Goal: Task Accomplishment & Management: Complete application form

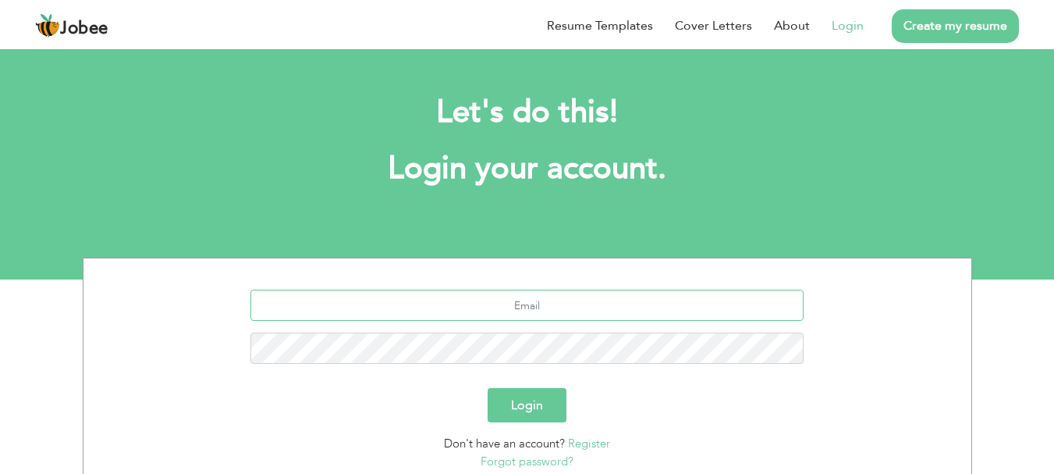
click at [581, 307] on input "text" at bounding box center [526, 304] width 553 height 31
type input "sufyan1025@gmail.com"
click at [676, 311] on input "sufyan1025@gmail.com" at bounding box center [526, 304] width 553 height 31
click at [517, 411] on button "Login" at bounding box center [527, 405] width 79 height 34
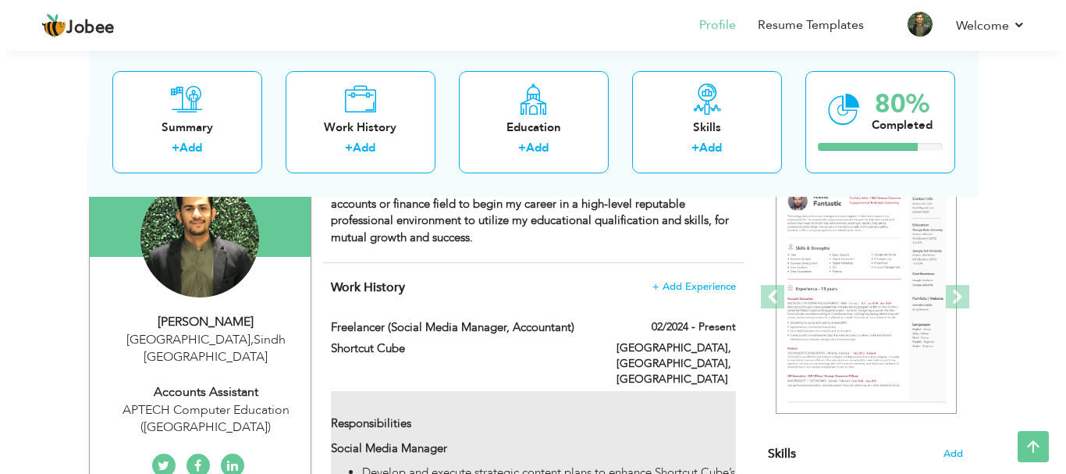
scroll to position [78, 0]
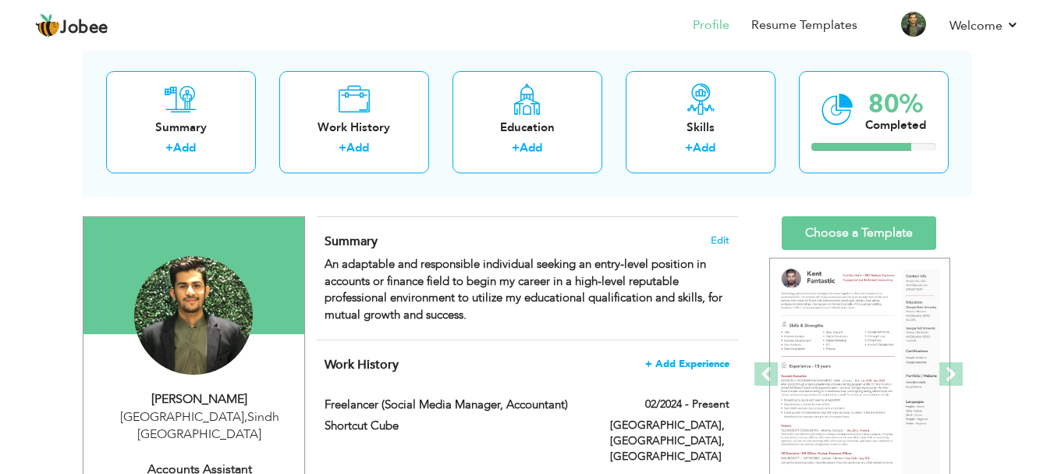
click at [694, 359] on span "+ Add Experience" at bounding box center [687, 363] width 84 height 11
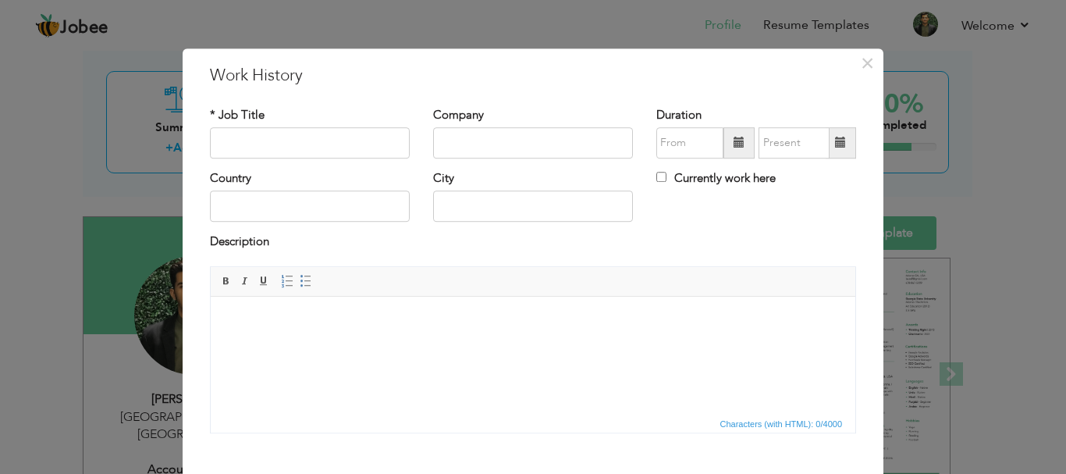
click at [308, 336] on html at bounding box center [533, 320] width 644 height 48
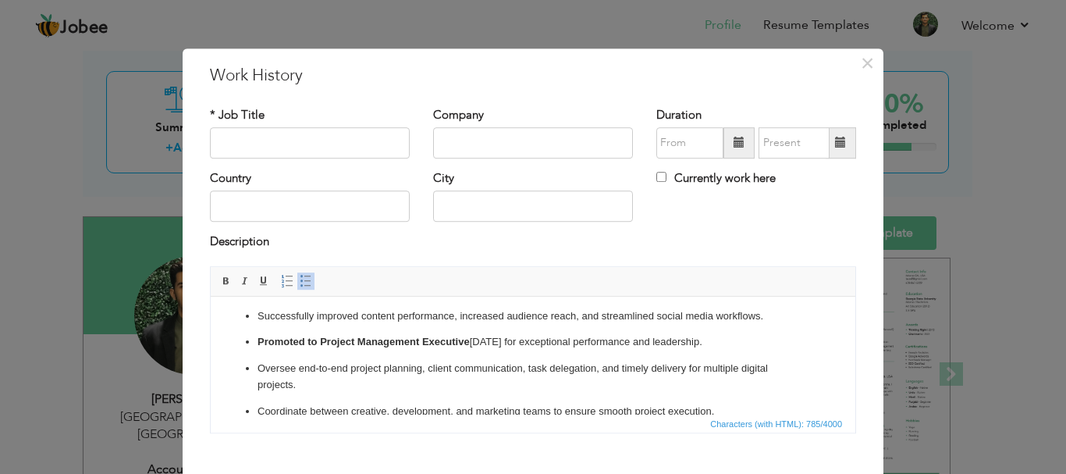
scroll to position [0, 0]
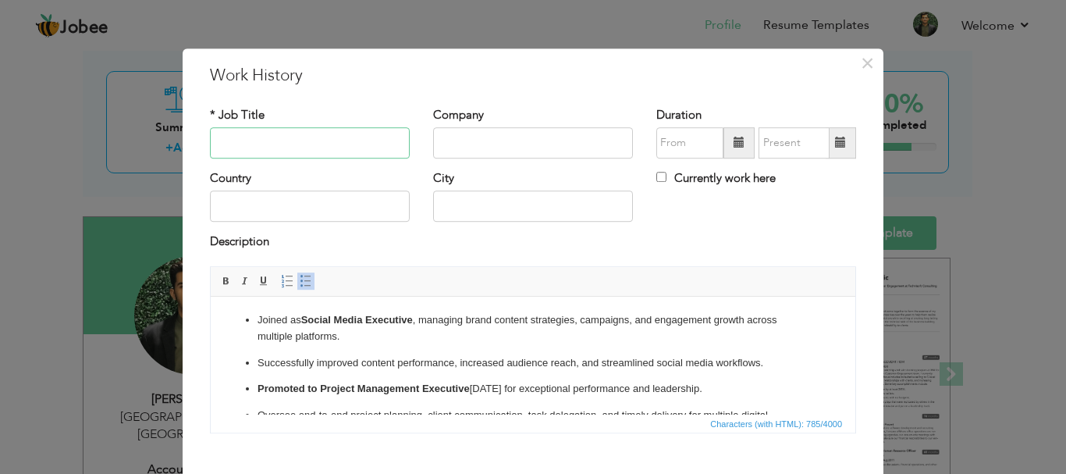
click at [298, 144] on input "text" at bounding box center [310, 142] width 200 height 31
click at [253, 143] on input "text" at bounding box center [310, 142] width 200 height 31
paste input "Social Media Executive → Project Management Executive"
type input "Social Media Executive → Project Management Executive"
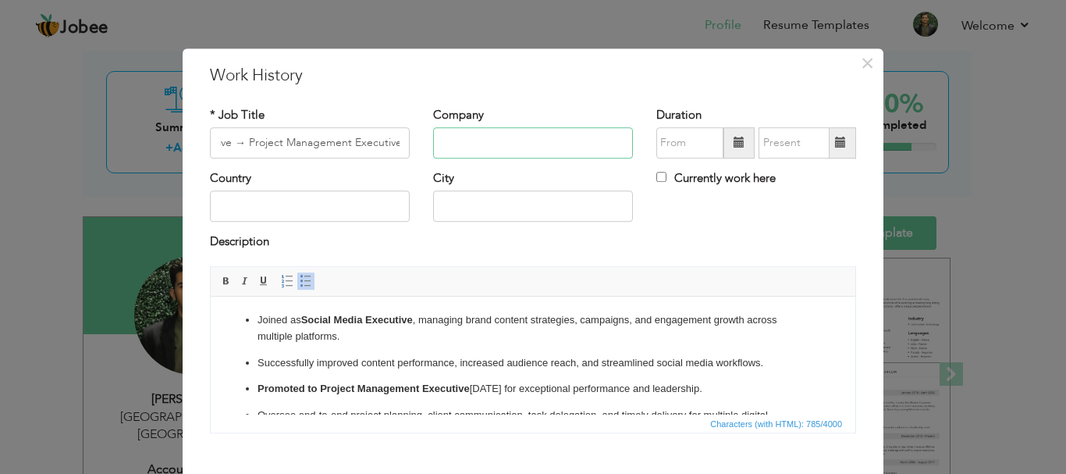
click at [502, 144] on input "text" at bounding box center [533, 142] width 200 height 31
type input "Hatchtechs"
click at [681, 144] on input "08/2025" at bounding box center [689, 142] width 67 height 31
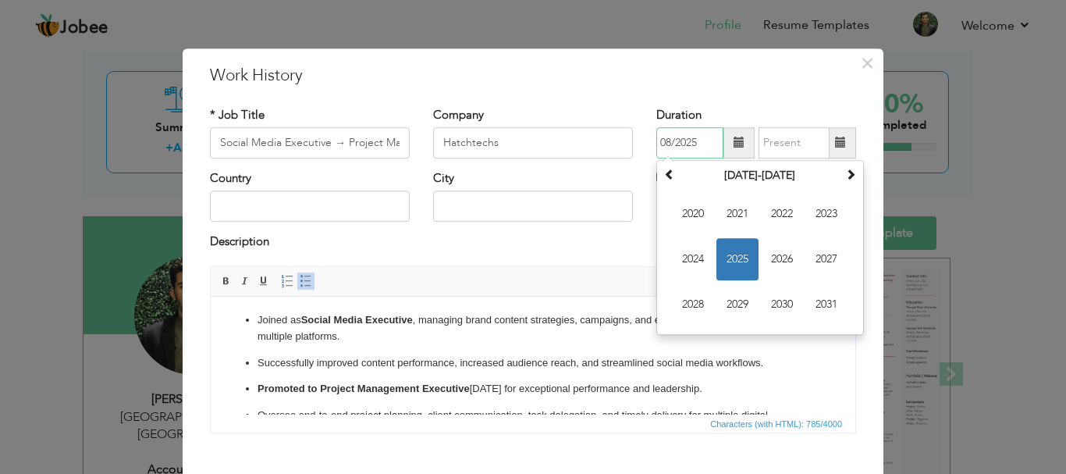
click at [733, 260] on span "2025" at bounding box center [737, 259] width 42 height 42
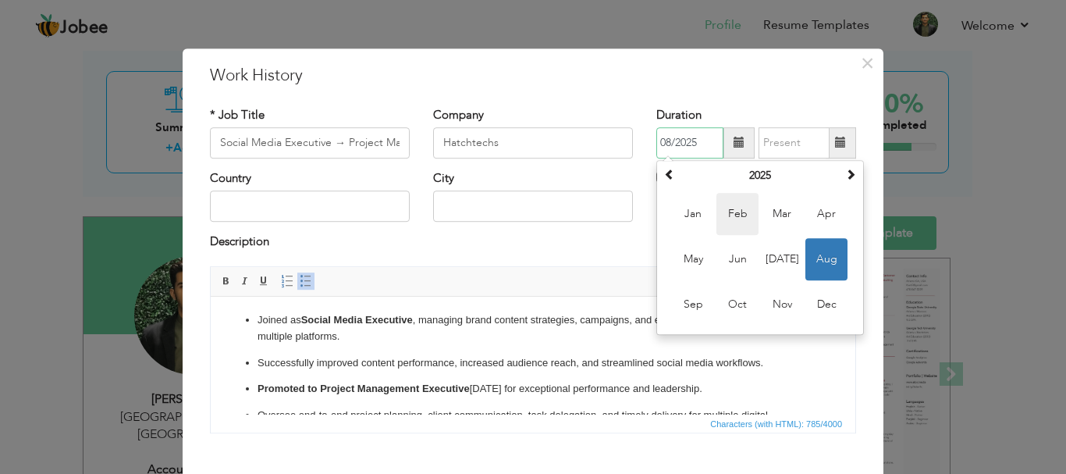
click at [732, 221] on span "Feb" at bounding box center [737, 214] width 42 height 42
type input "02/2025"
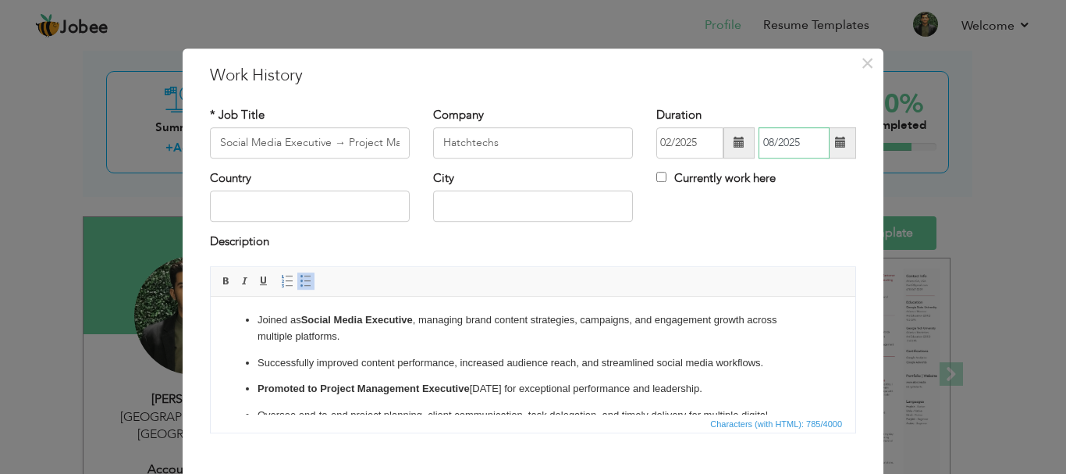
click at [797, 140] on input "08/2025" at bounding box center [793, 142] width 71 height 31
click at [857, 105] on div "* Job Title Social Media Executive → Project Management Executive Company Hatch…" at bounding box center [532, 275] width 669 height 361
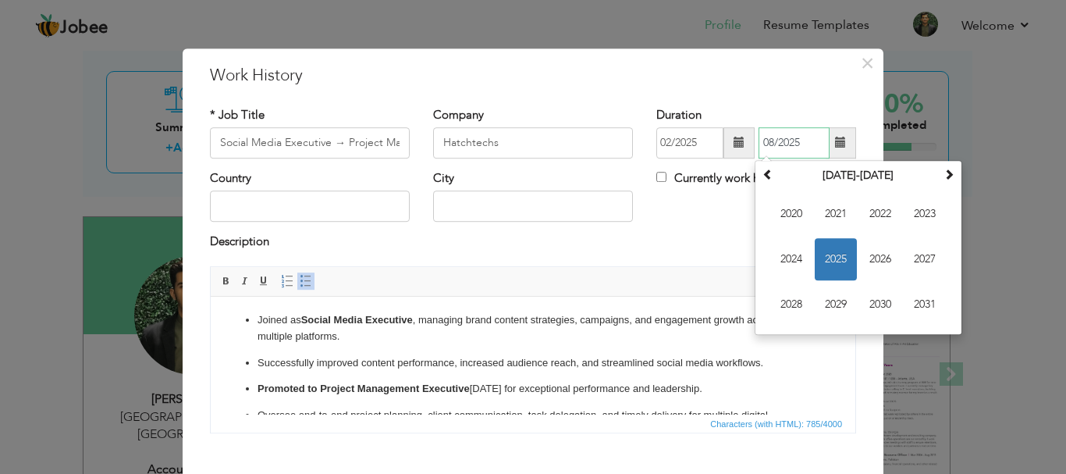
click at [799, 139] on input "08/2025" at bounding box center [793, 142] width 71 height 31
type input "0"
click at [676, 222] on div "Country City Currently work here" at bounding box center [532, 201] width 669 height 63
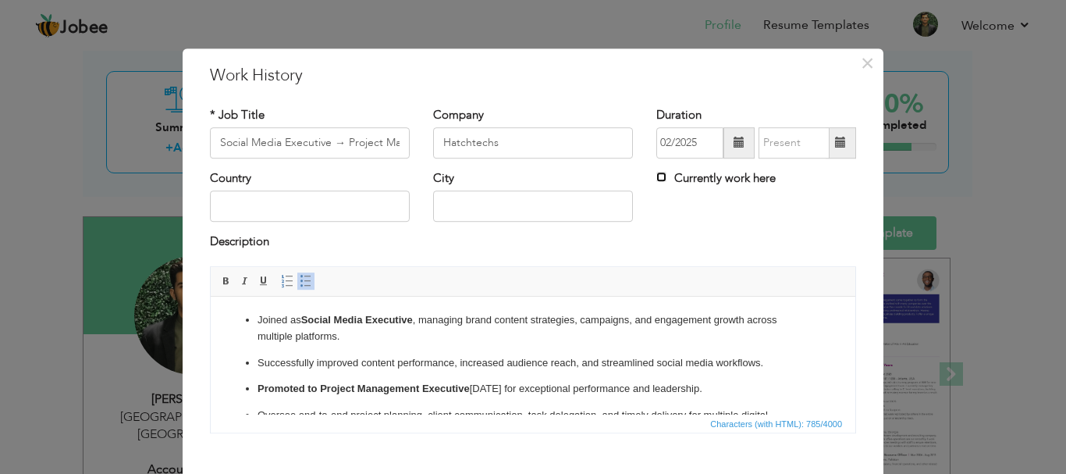
click at [656, 180] on input "Currently work here" at bounding box center [661, 177] width 10 height 10
checkbox input "true"
click at [263, 209] on input "text" at bounding box center [310, 206] width 200 height 31
type input "[GEOGRAPHIC_DATA]"
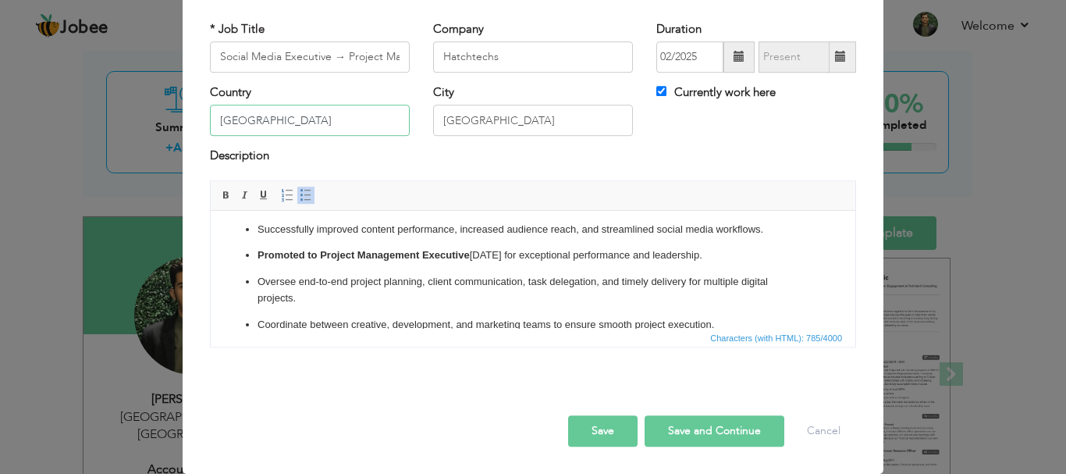
scroll to position [94, 0]
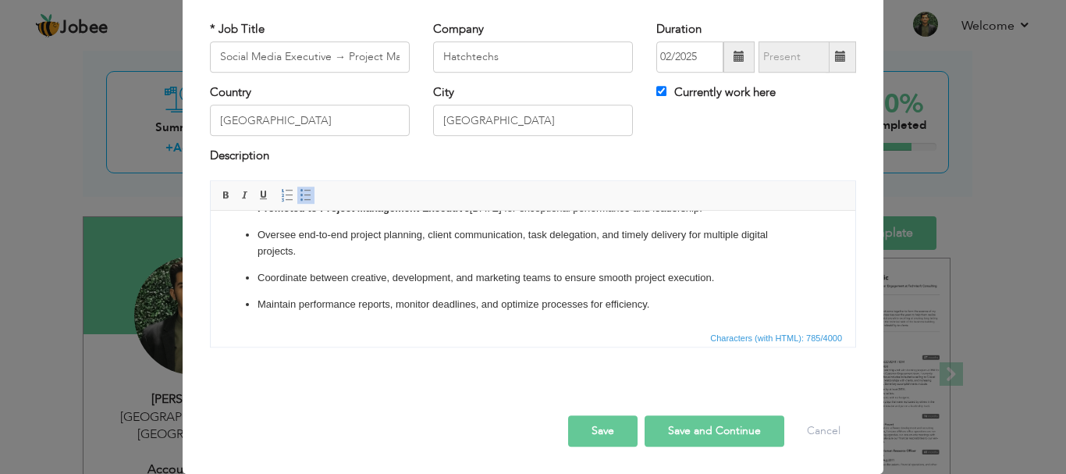
click at [717, 433] on button "Save and Continue" at bounding box center [714, 430] width 140 height 31
checkbox input "false"
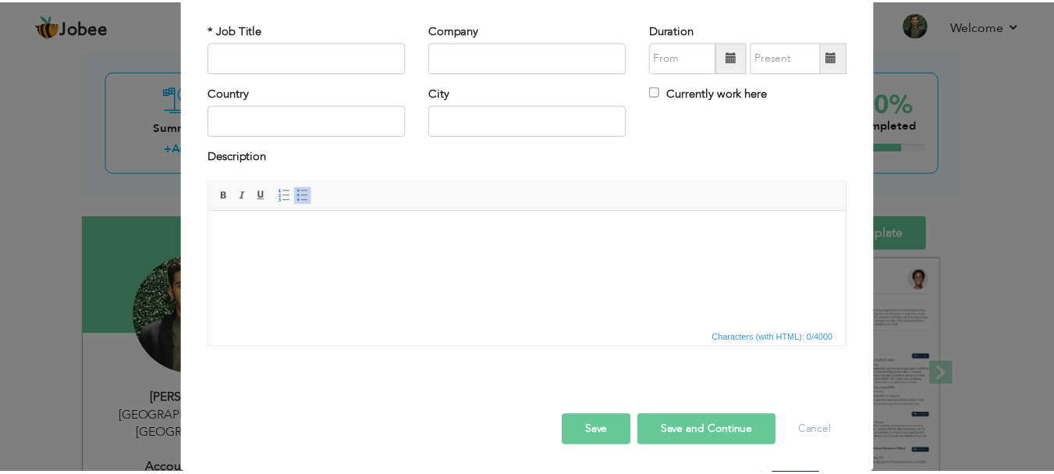
scroll to position [0, 0]
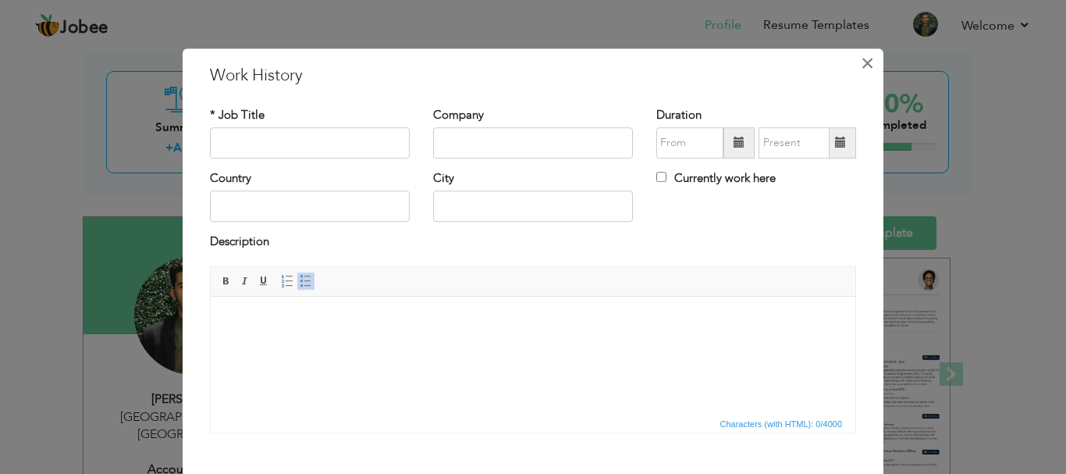
click at [861, 60] on span "×" at bounding box center [867, 63] width 13 height 28
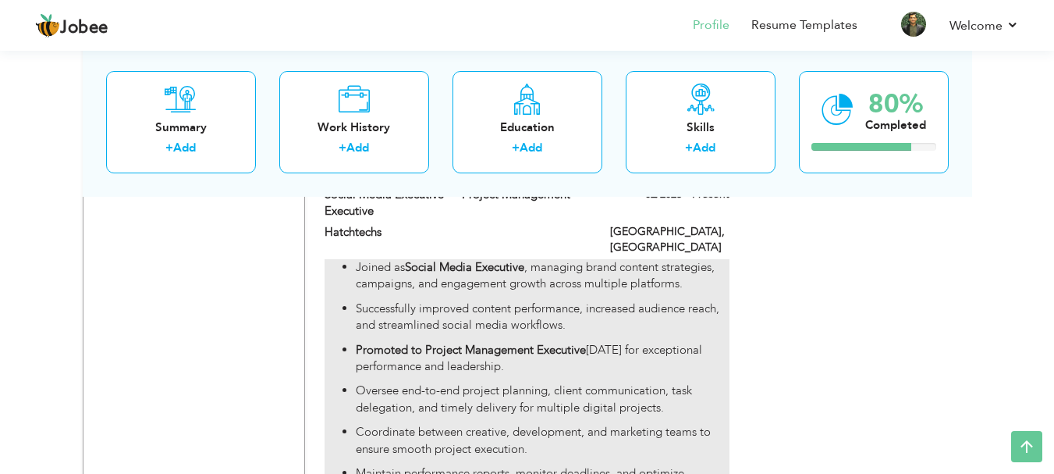
scroll to position [1922, 0]
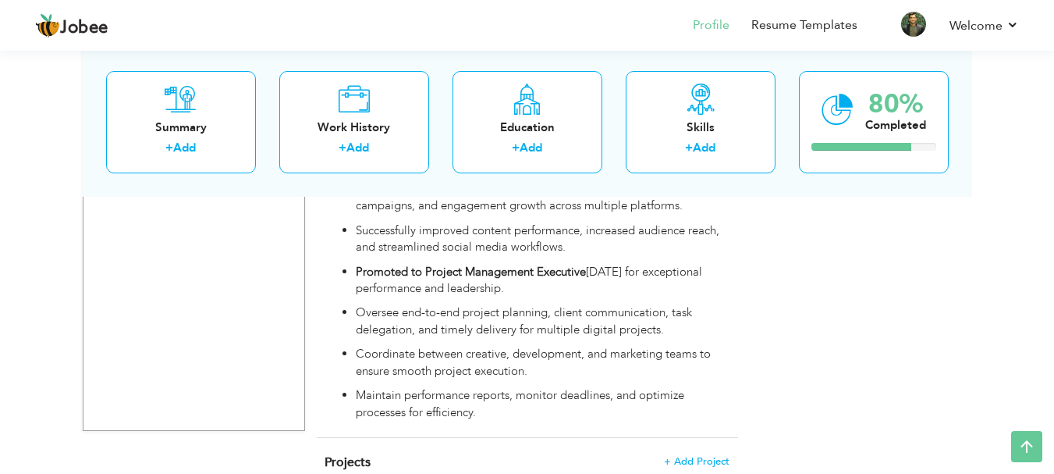
drag, startPoint x: 598, startPoint y: 283, endPoint x: 605, endPoint y: 193, distance: 90.0
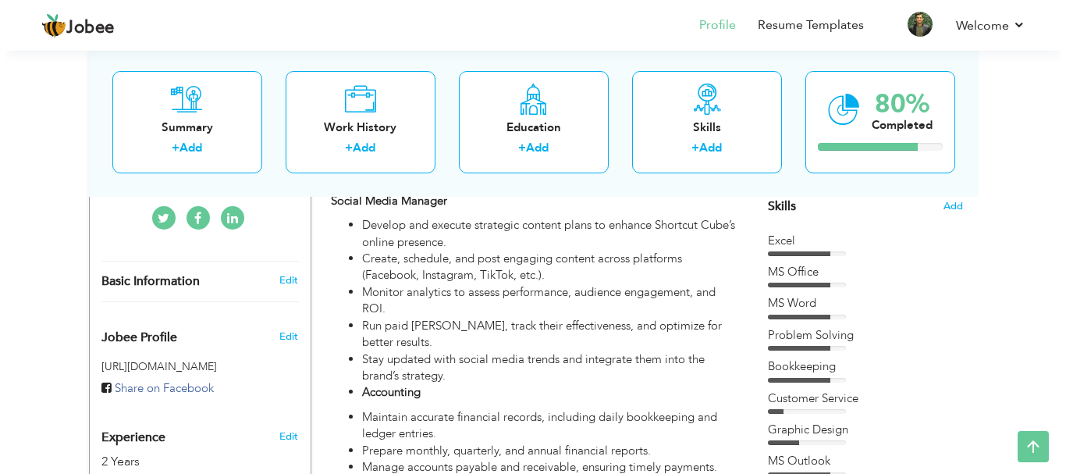
scroll to position [390, 0]
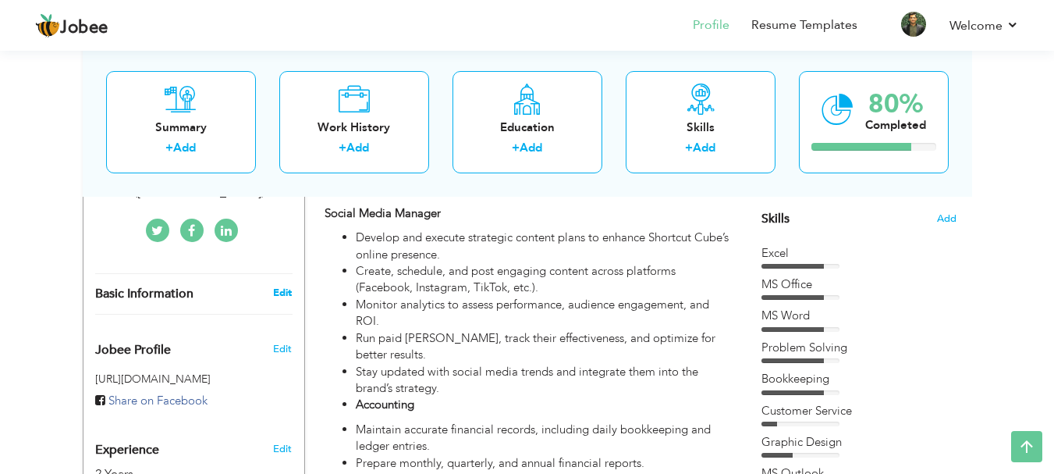
click at [279, 286] on link "Edit" at bounding box center [282, 293] width 19 height 14
type input "[DEMOGRAPHIC_DATA]"
type input "Sufyan"
type input "3183407438"
select select "number:166"
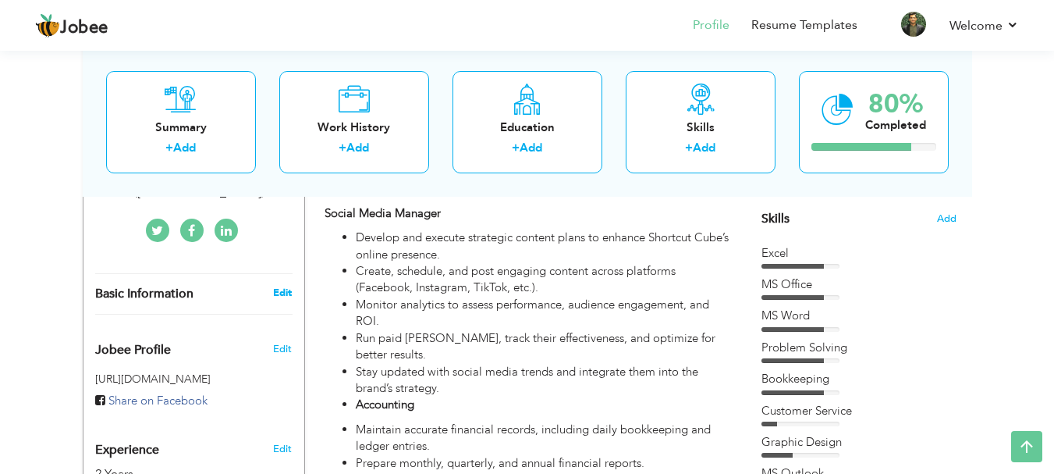
type input "Sindh"
type input "[GEOGRAPHIC_DATA]"
select select "number:4"
type input "APTECH Computer Education (Metro Star Gate)"
type input "Accounts Assistant"
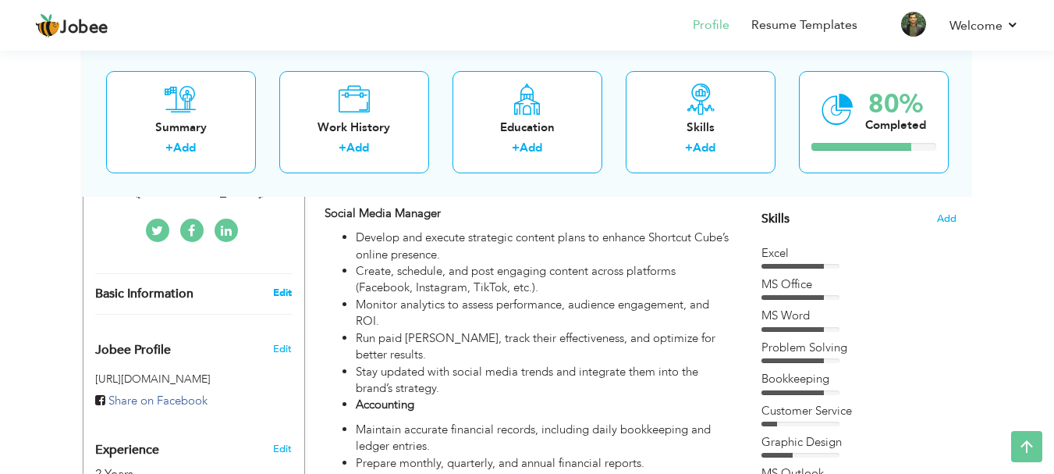
type input "https://www.linkedin.com/in/muhammad-sufyan-ab834928b/"
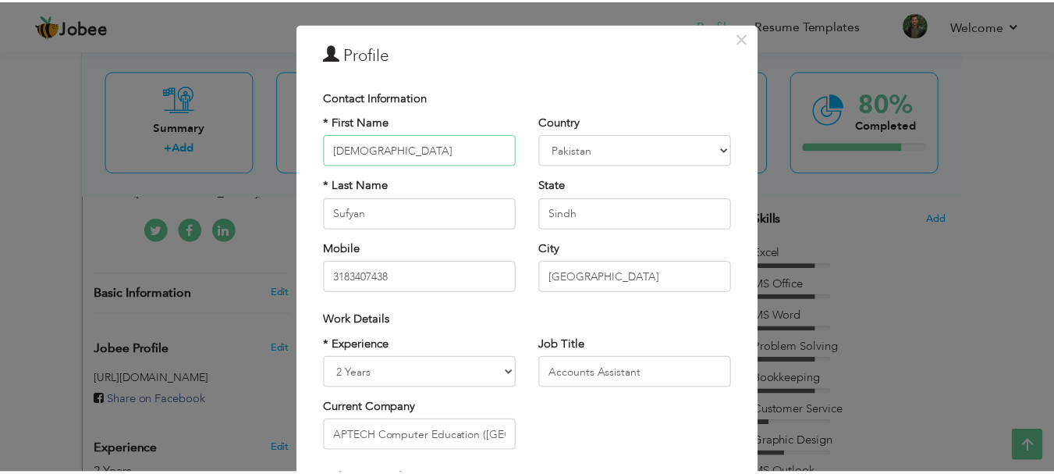
scroll to position [0, 0]
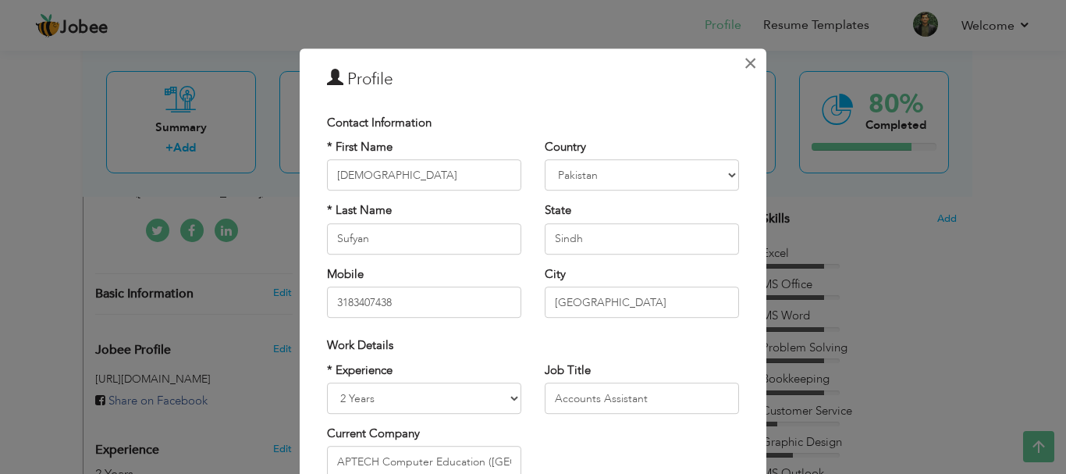
click at [744, 59] on span "×" at bounding box center [750, 63] width 13 height 28
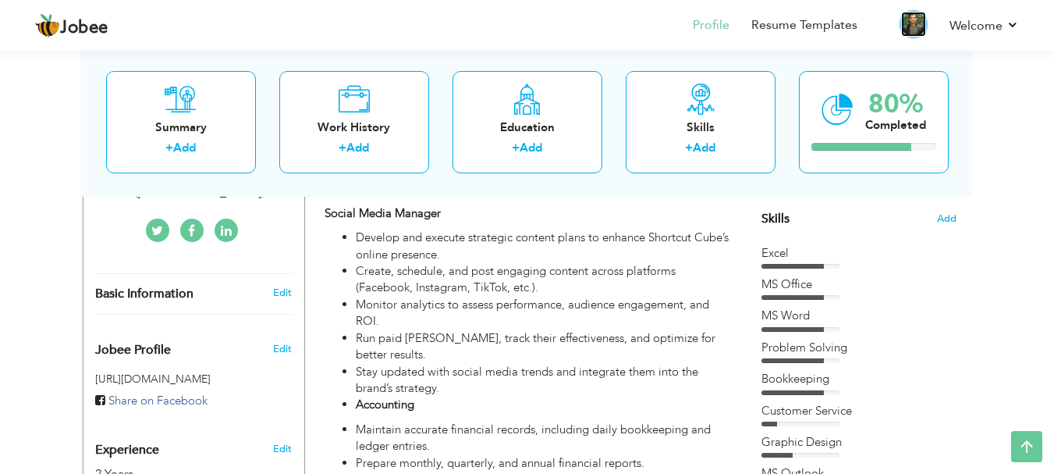
click at [911, 26] on img at bounding box center [913, 24] width 25 height 25
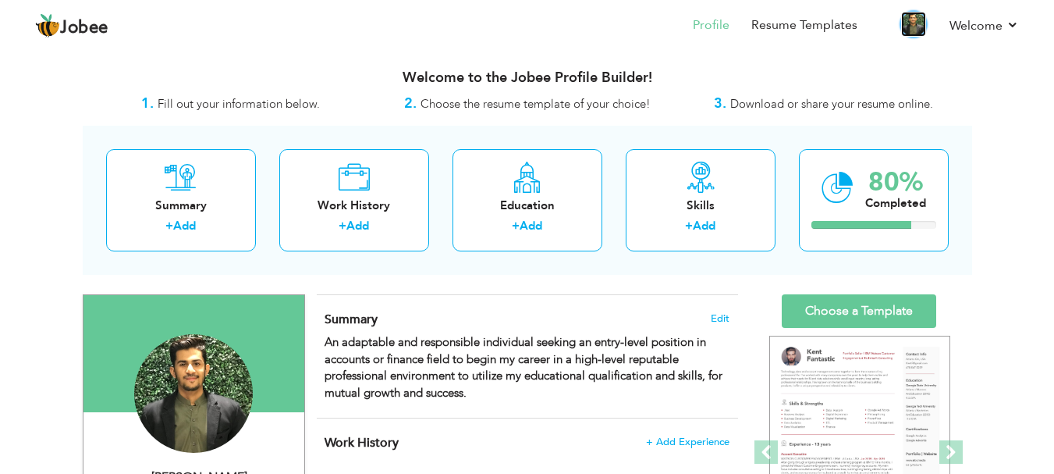
click at [915, 28] on img at bounding box center [913, 24] width 25 height 25
click at [838, 33] on link "Resume Templates" at bounding box center [804, 25] width 106 height 18
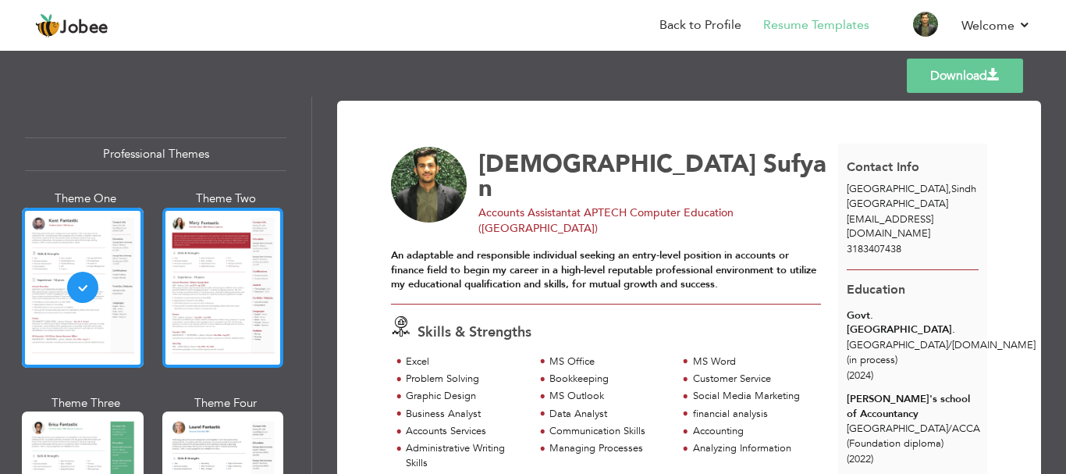
click at [260, 314] on div at bounding box center [223, 288] width 122 height 160
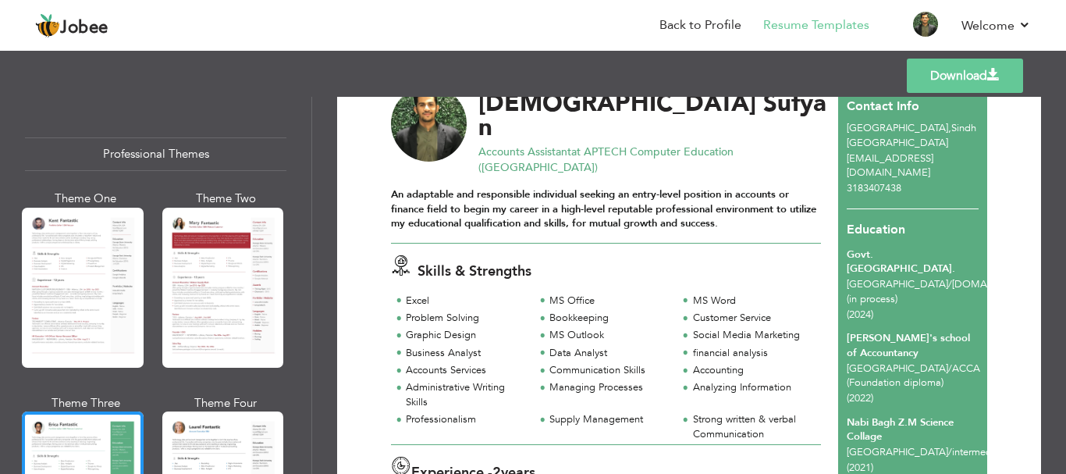
scroll to position [156, 0]
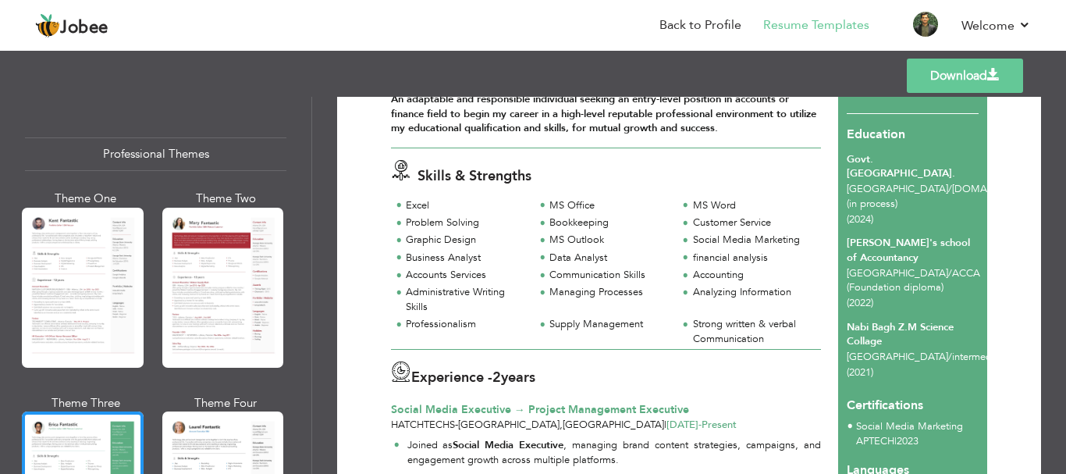
click at [532, 367] on label "2 years" at bounding box center [513, 377] width 43 height 20
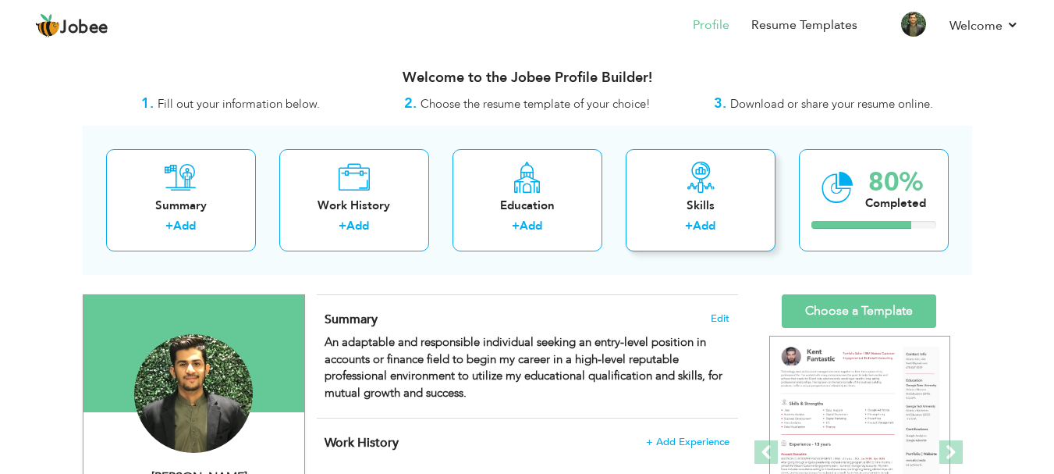
scroll to position [78, 0]
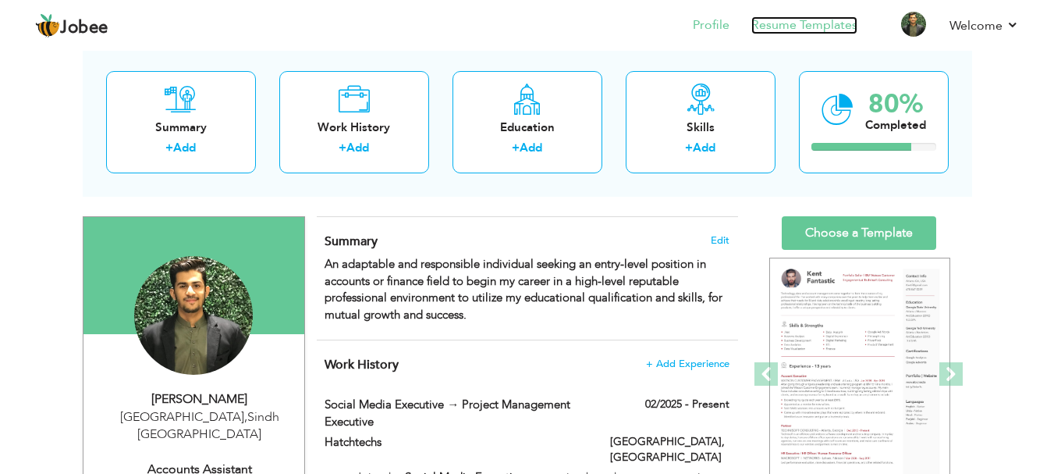
click at [822, 29] on link "Resume Templates" at bounding box center [804, 25] width 106 height 18
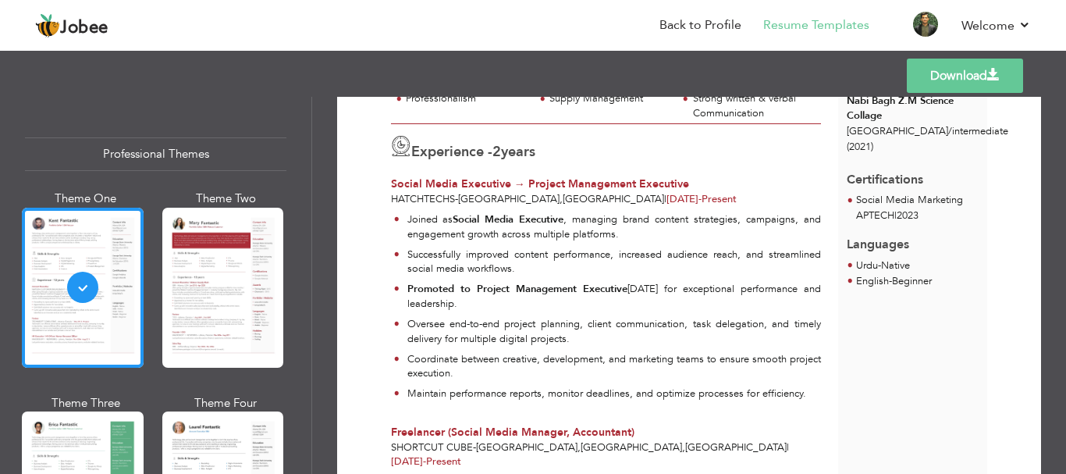
scroll to position [390, 0]
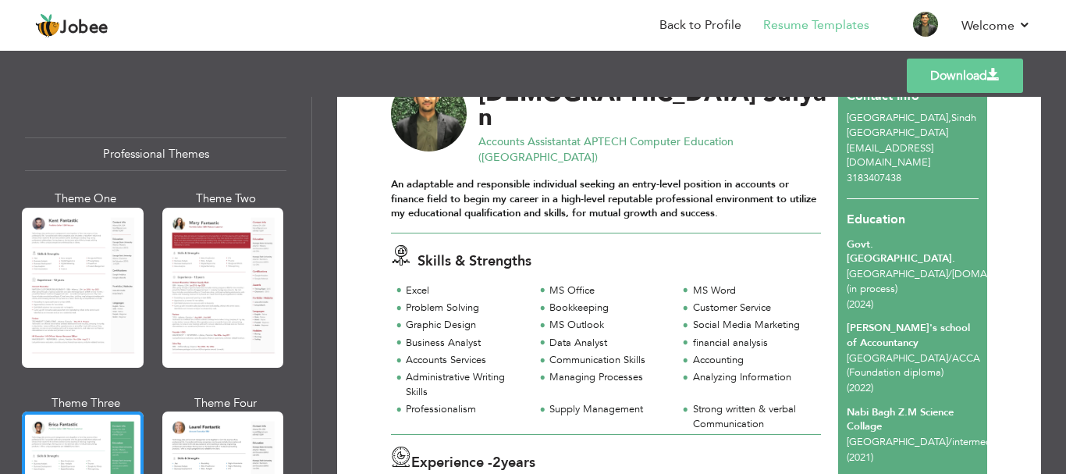
scroll to position [0, 0]
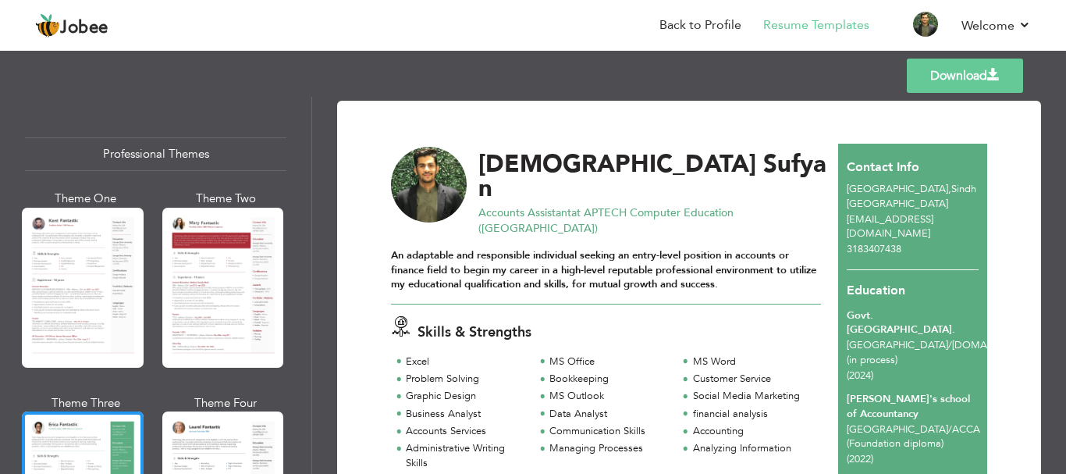
click at [959, 73] on link "Download" at bounding box center [965, 76] width 116 height 34
